Goal: Transaction & Acquisition: Purchase product/service

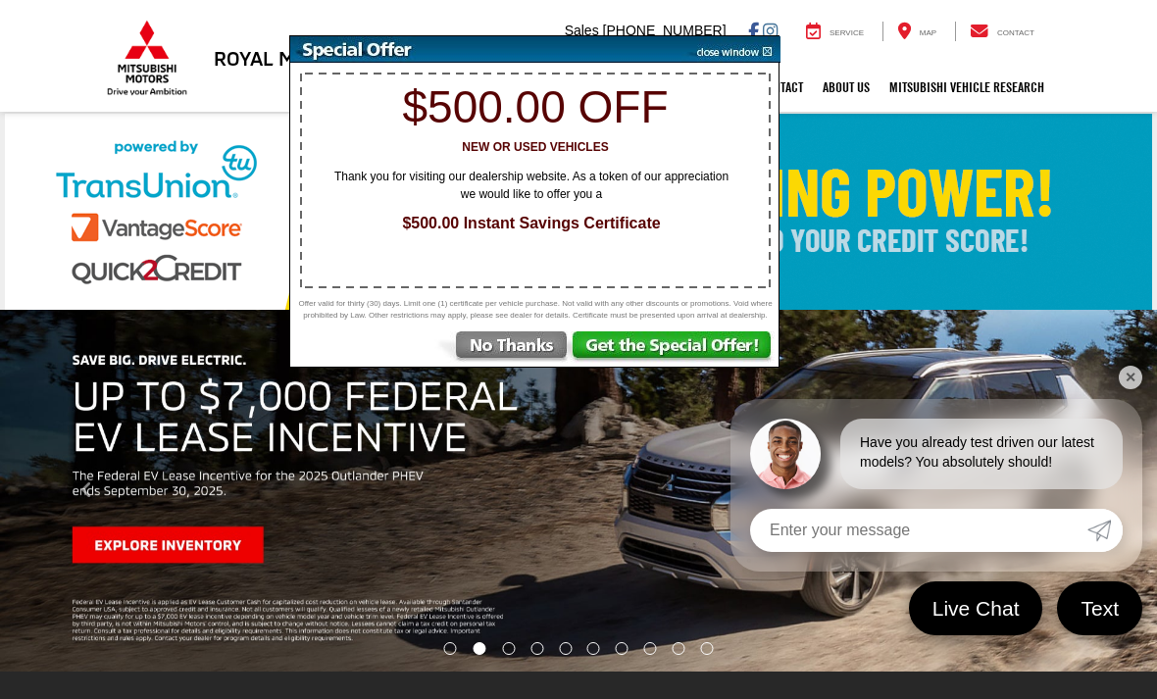
click at [531, 349] on img at bounding box center [502, 348] width 136 height 35
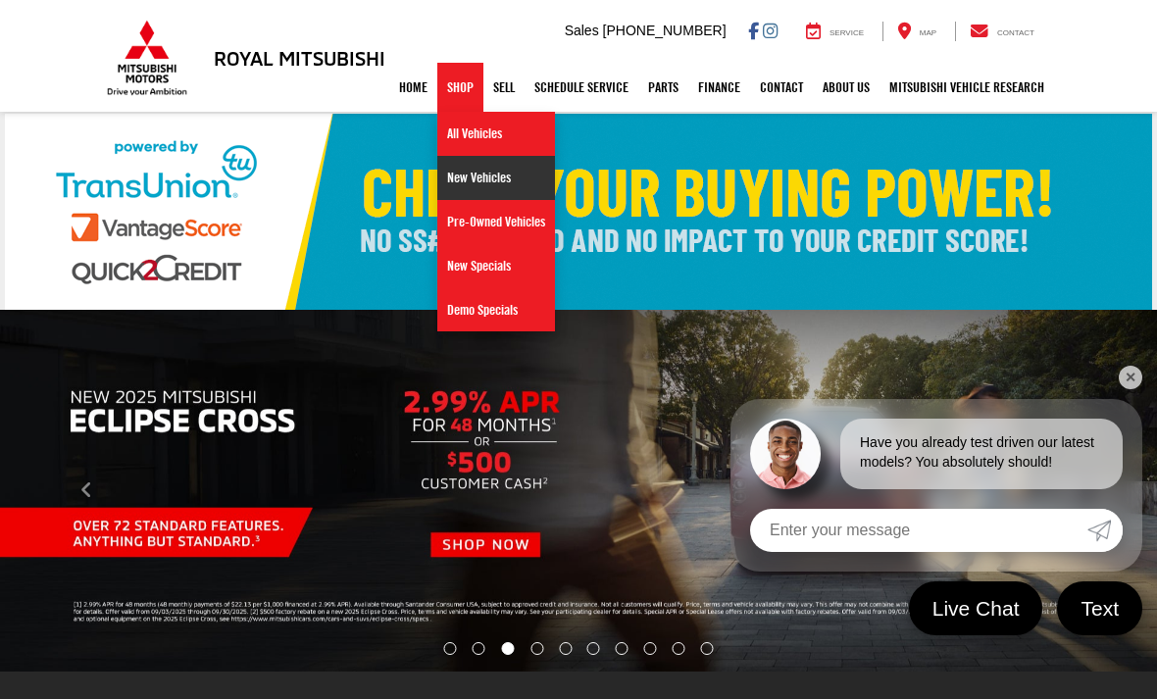
click at [490, 171] on link "New Vehicles" at bounding box center [496, 178] width 118 height 44
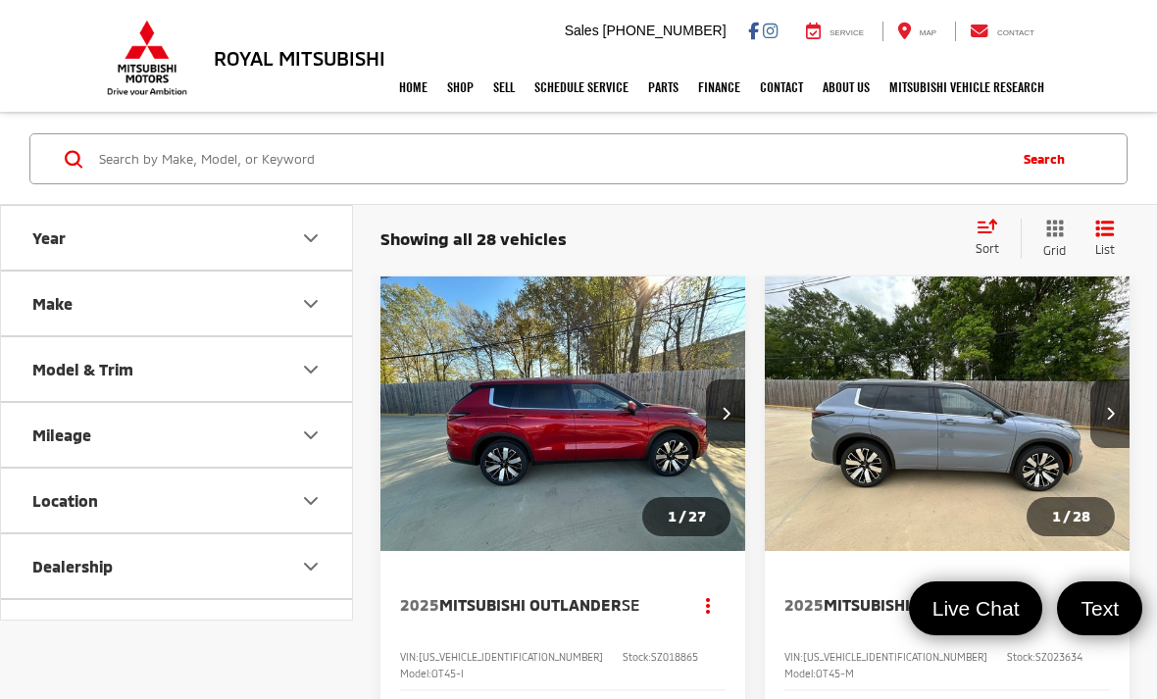
click at [290, 314] on button "Make" at bounding box center [177, 304] width 353 height 64
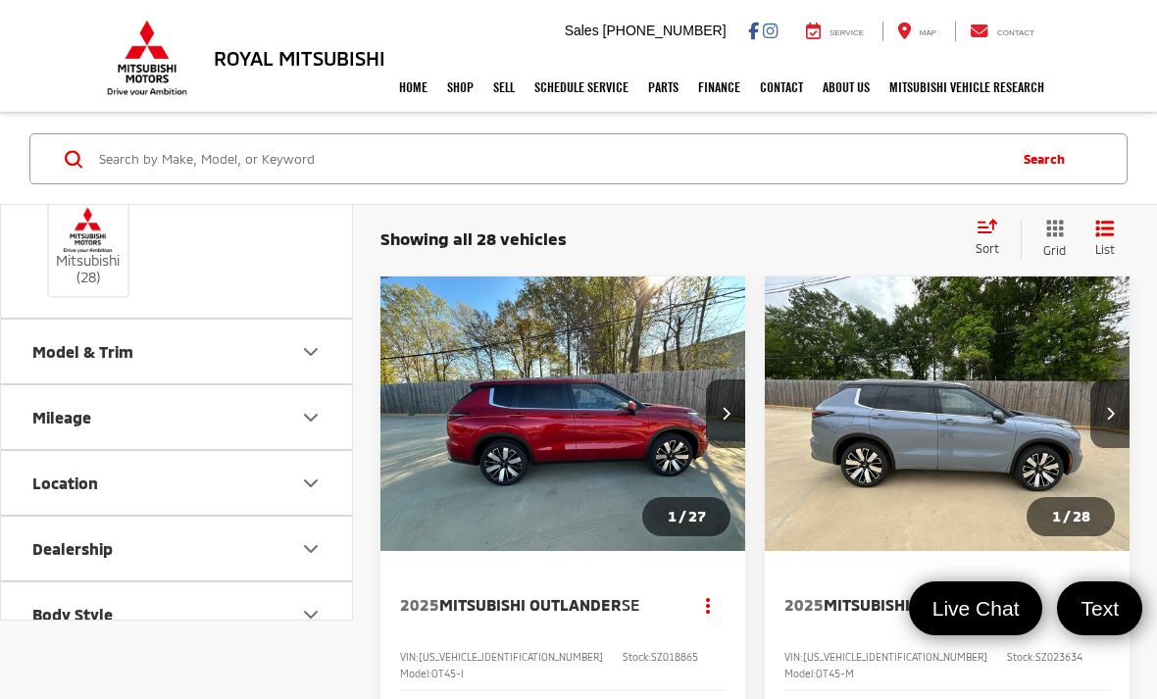
scroll to position [167, 0]
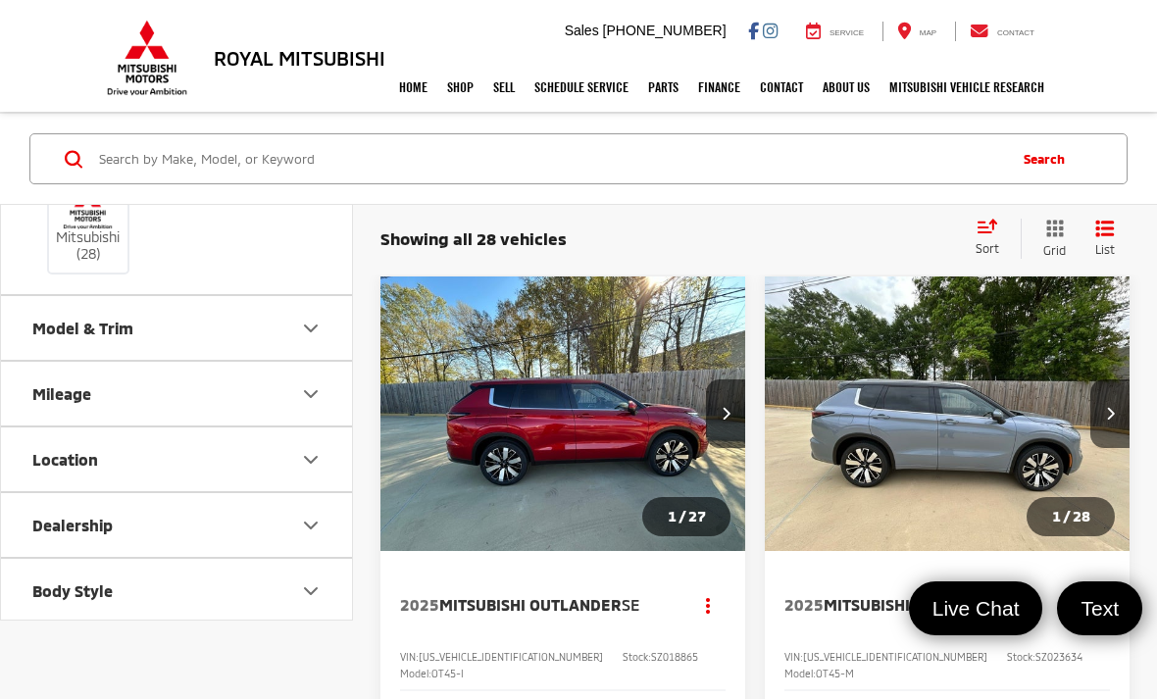
click at [258, 346] on button "Model & Trim" at bounding box center [177, 328] width 353 height 64
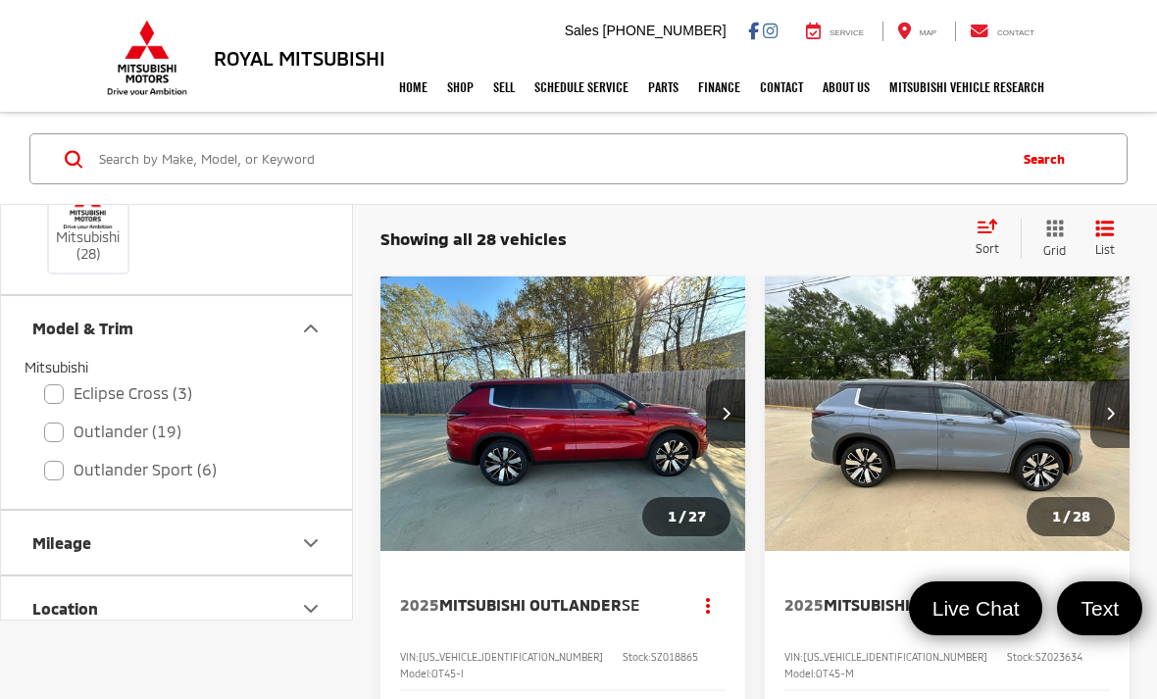
click at [97, 426] on label "Outlander (19)" at bounding box center [176, 432] width 265 height 34
click at [45, 420] on input "Outlander (19)" at bounding box center [44, 419] width 1 height 1
checkbox input "true"
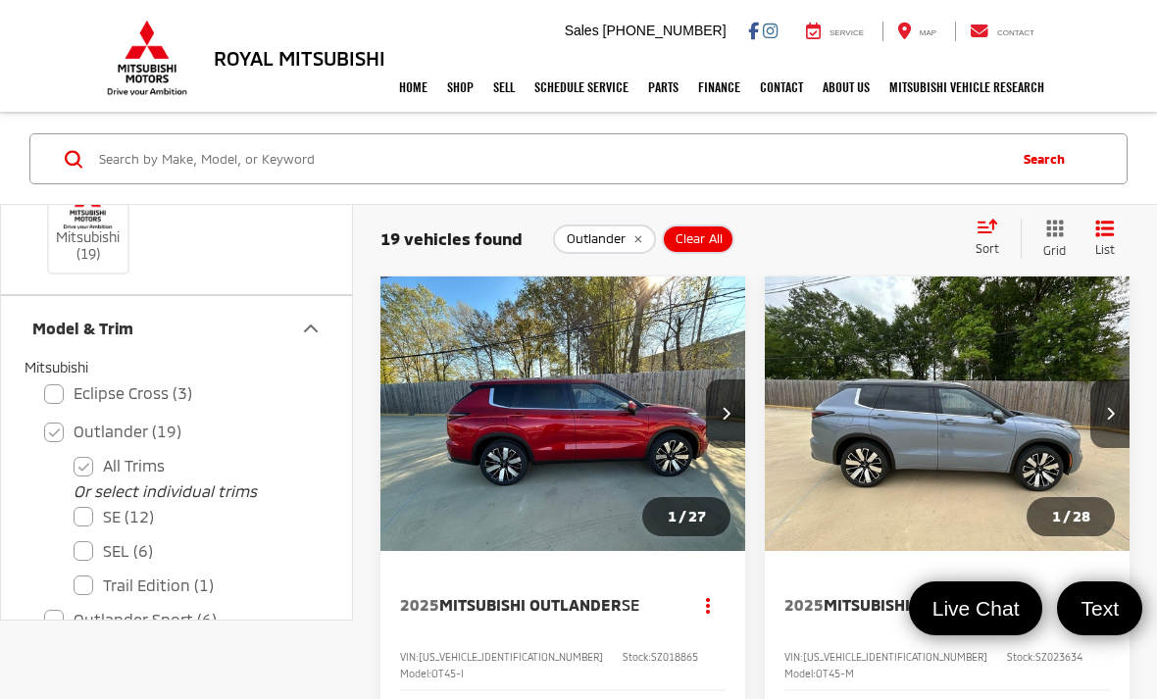
click at [85, 545] on label "SEL (6)" at bounding box center [191, 551] width 235 height 34
click at [75, 539] on input "SEL (6)" at bounding box center [74, 538] width 1 height 1
checkbox input "true"
checkbox input "false"
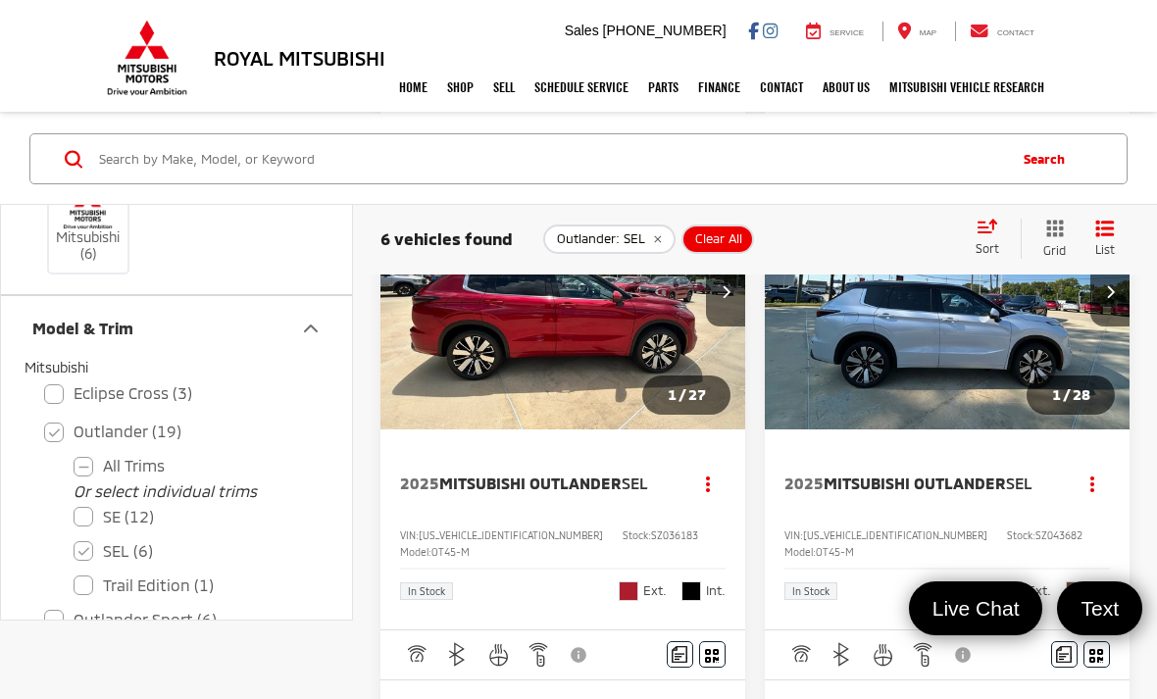
scroll to position [2230, 0]
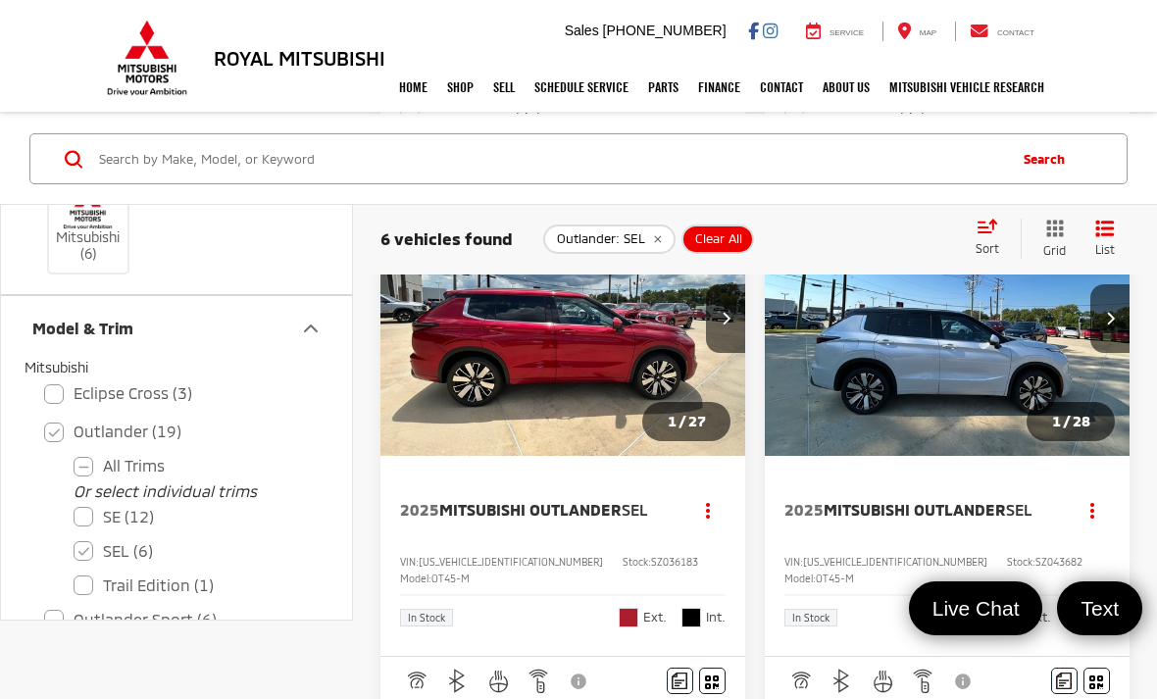
click at [967, 371] on img "2025 Mitsubishi Outlander SEL 0" at bounding box center [948, 319] width 368 height 276
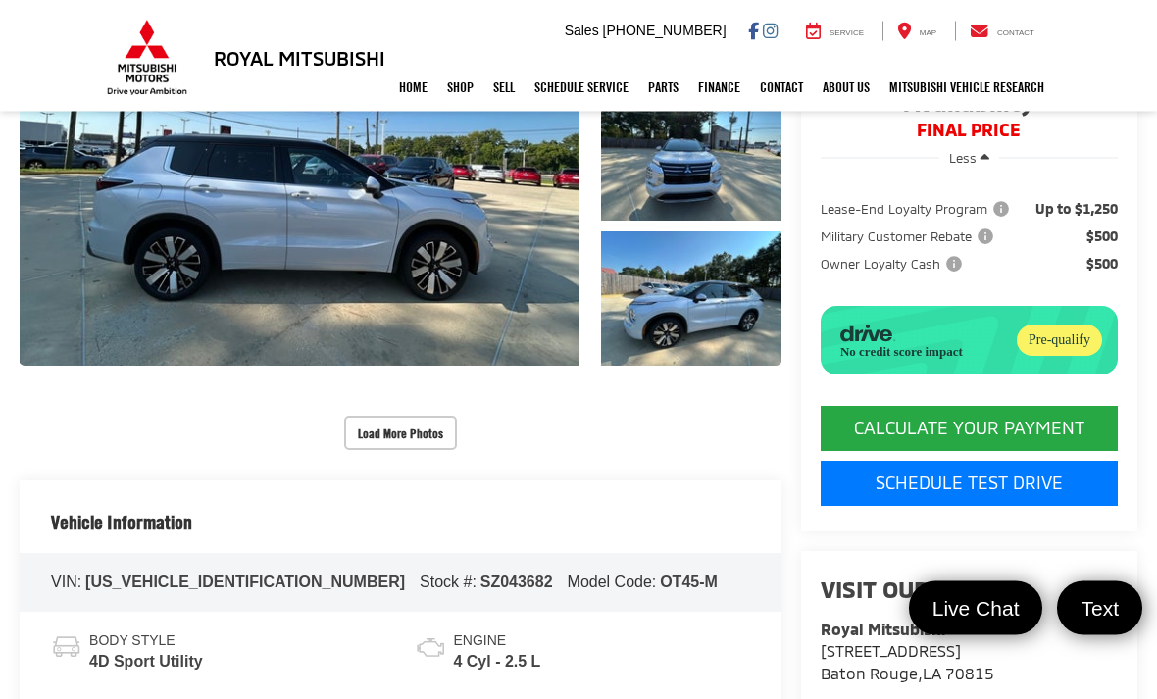
click at [391, 442] on button "Load More Photos" at bounding box center [400, 434] width 113 height 34
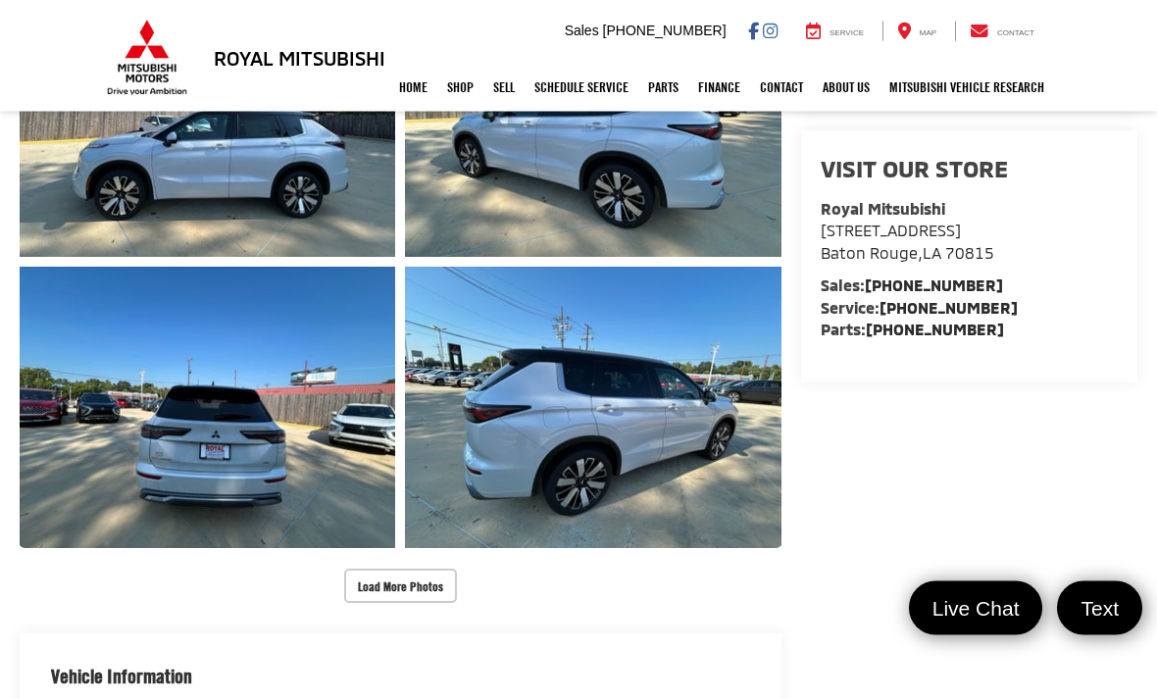
click at [405, 591] on button "Load More Photos" at bounding box center [400, 587] width 113 height 34
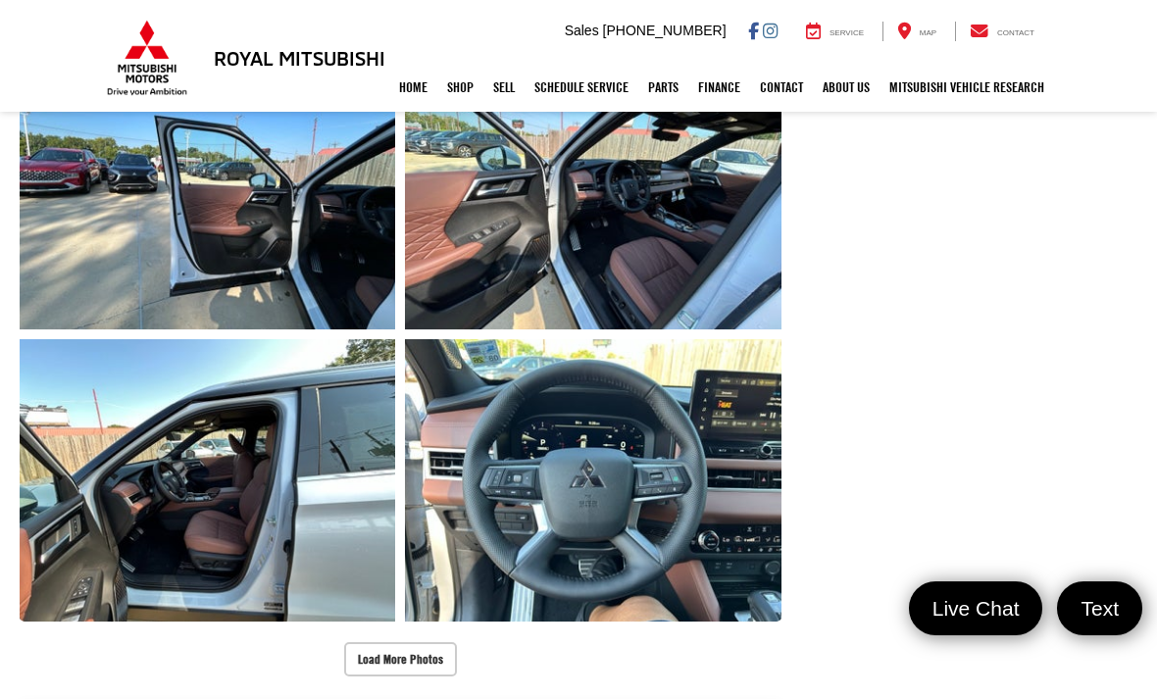
scroll to position [1258, 0]
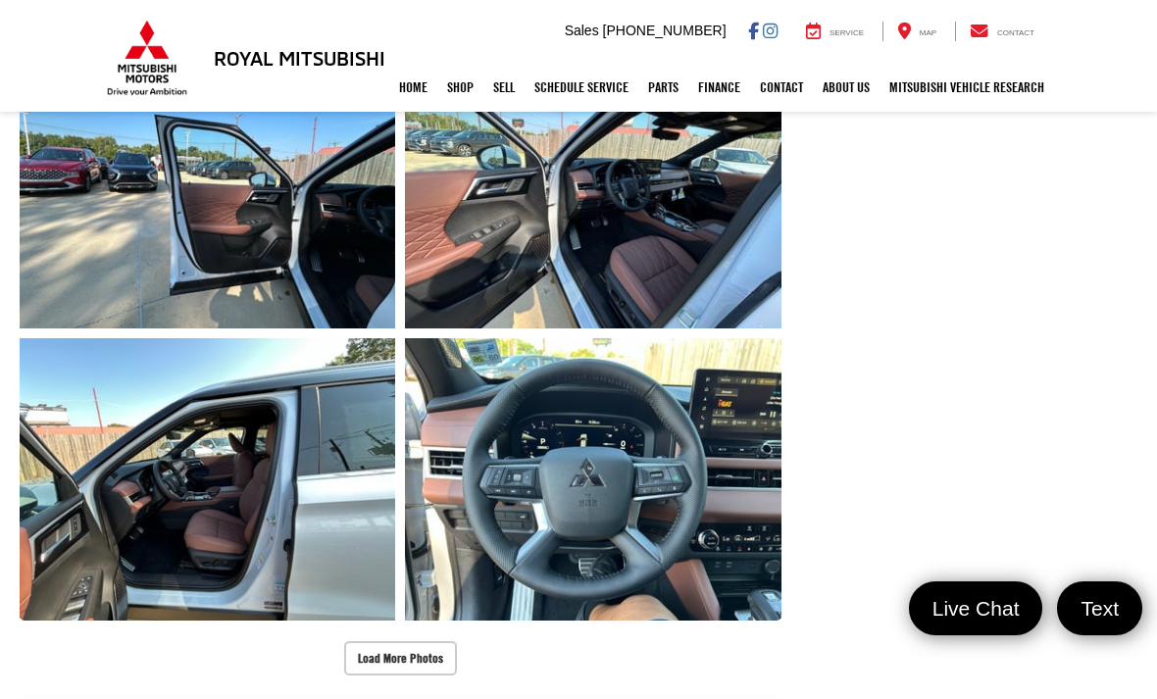
click at [701, 534] on link "Expand Photo 11" at bounding box center [593, 479] width 376 height 282
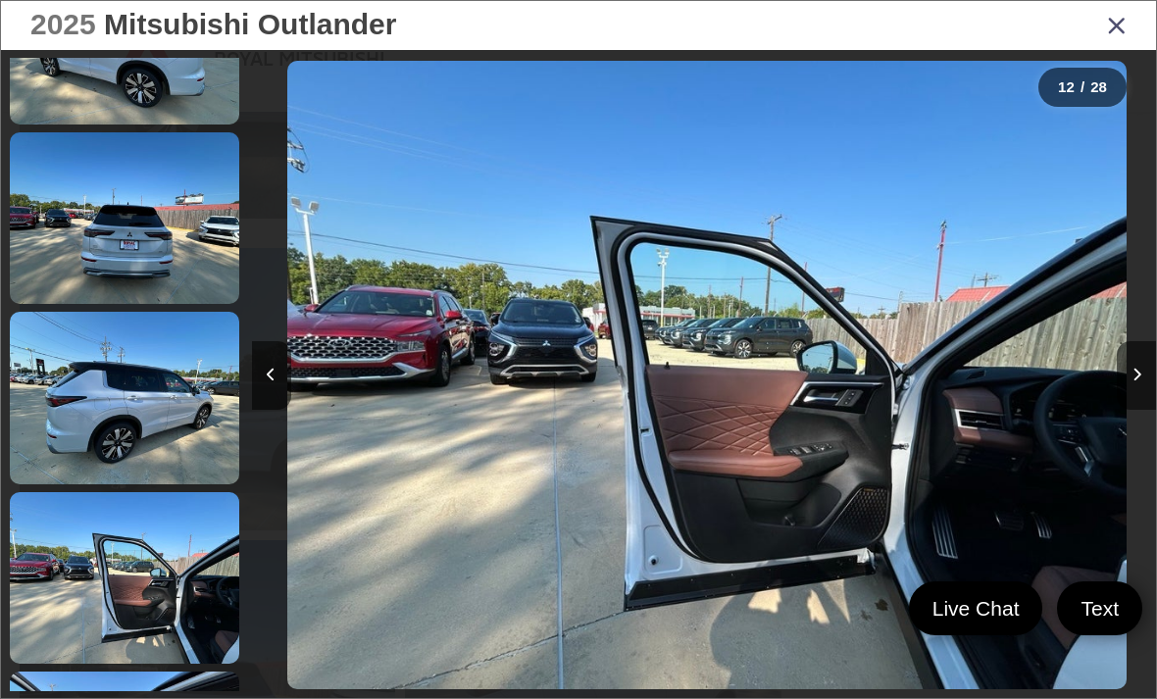
scroll to position [0, 0]
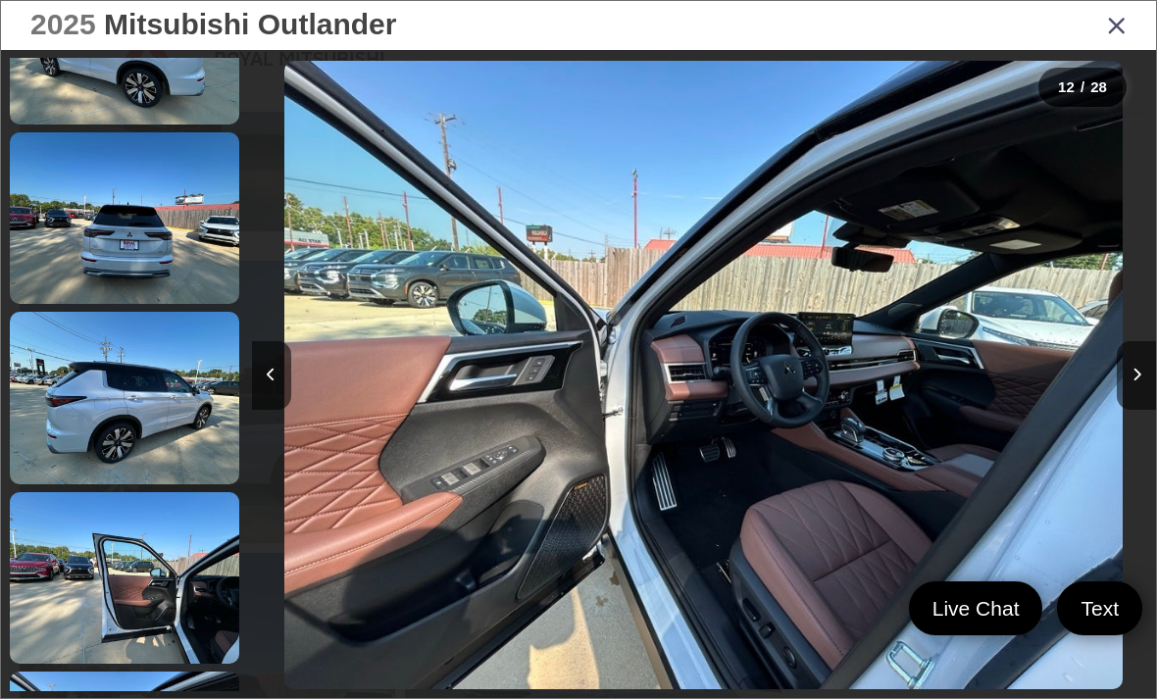
click at [1153, 399] on button "Next image" at bounding box center [1136, 375] width 39 height 69
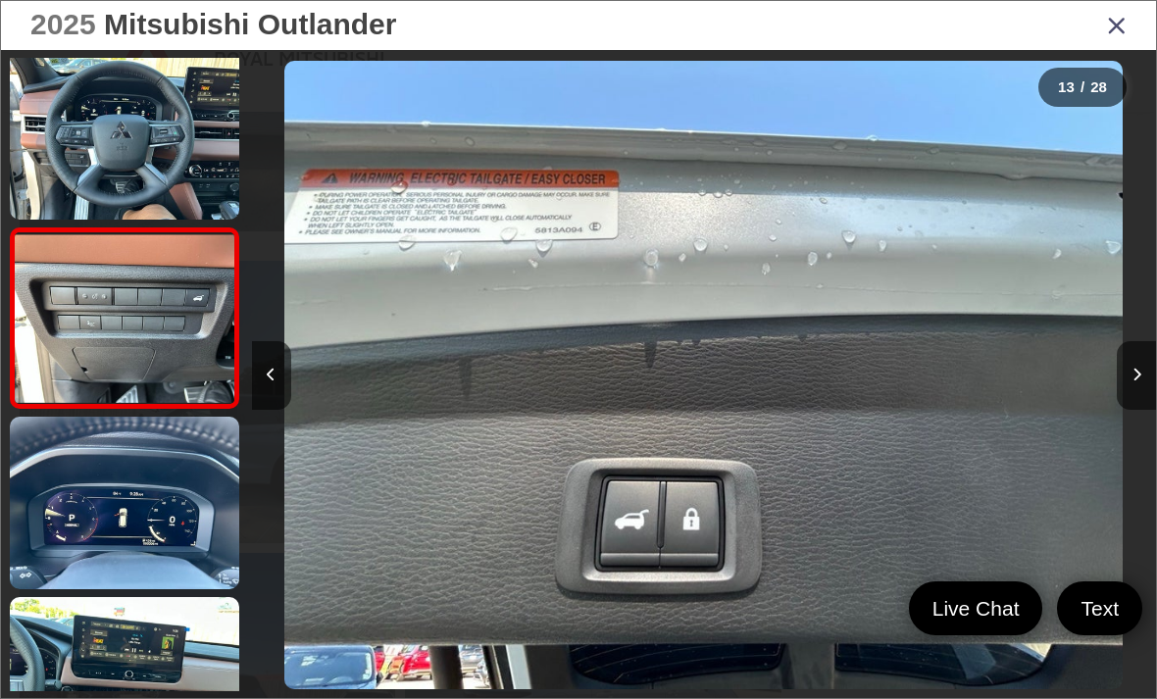
click at [1117, 37] on icon "Close gallery" at bounding box center [1117, 24] width 20 height 25
